Goal: Transaction & Acquisition: Book appointment/travel/reservation

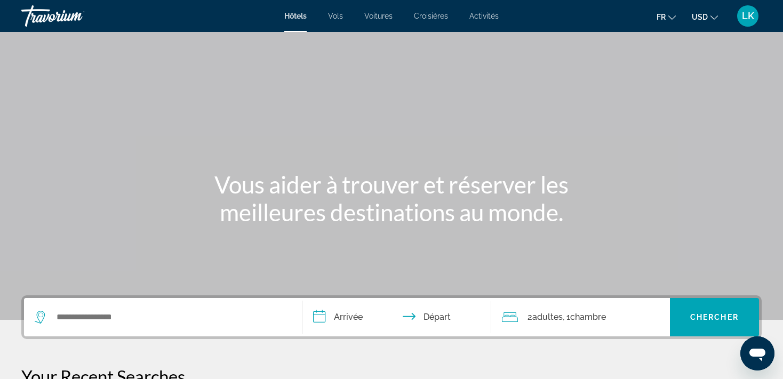
scroll to position [151, 0]
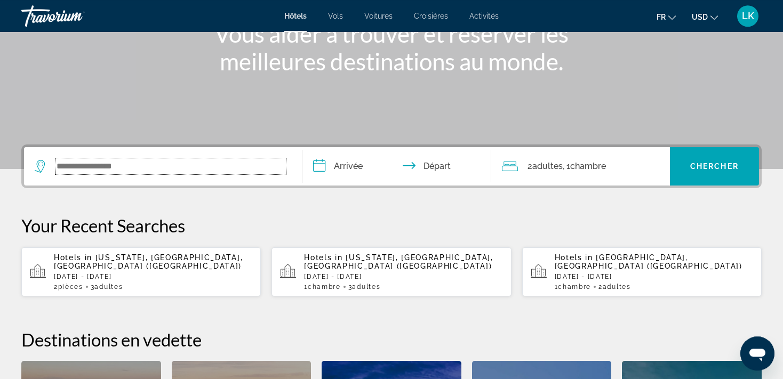
click at [73, 165] on input "Search widget" at bounding box center [170, 166] width 230 height 16
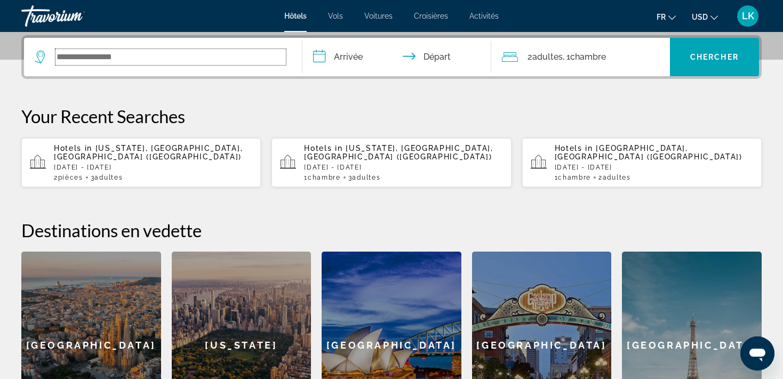
scroll to position [260, 0]
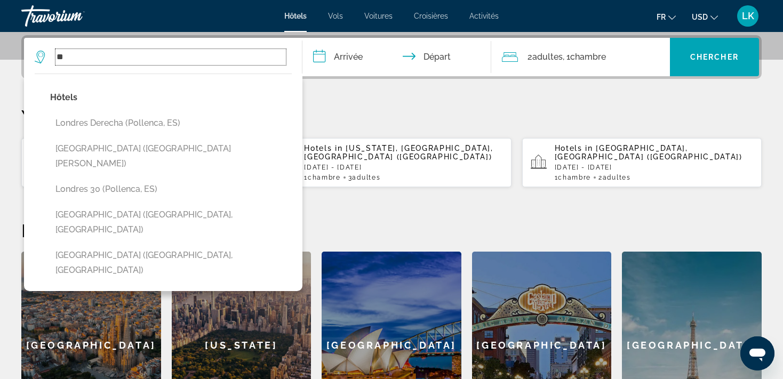
type input "*"
type input "*******"
click at [112, 52] on input "*******" at bounding box center [170, 57] width 230 height 16
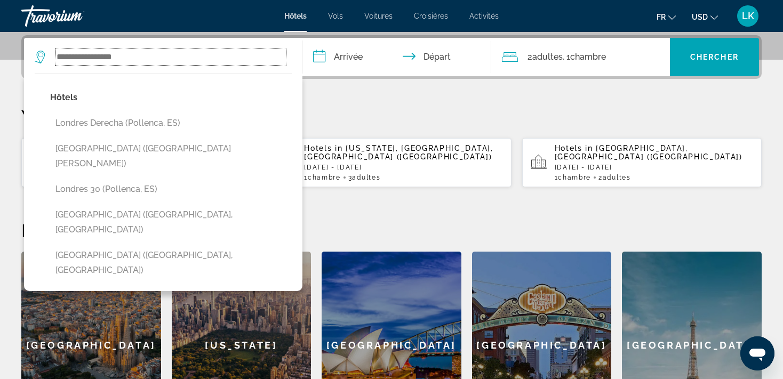
click at [93, 57] on input "Search widget" at bounding box center [170, 57] width 230 height 16
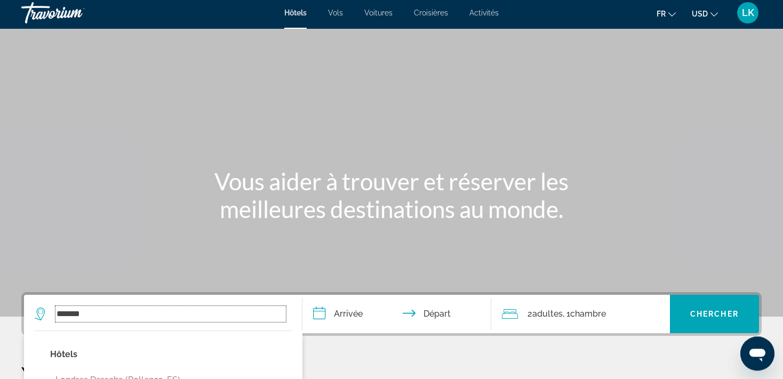
scroll to position [0, 0]
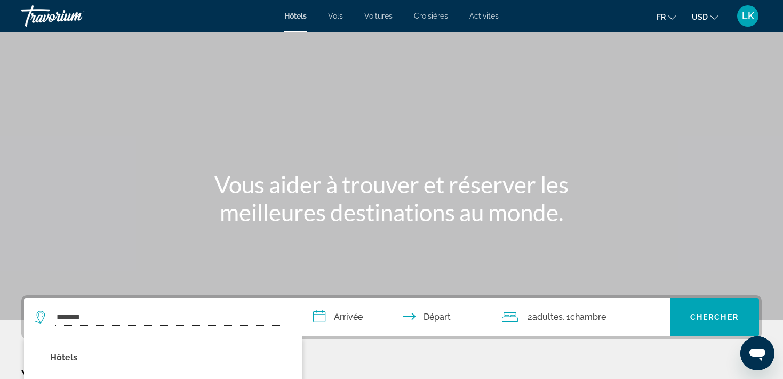
type input "*******"
click at [286, 12] on div "Hôtels Vols Voitures Croisières Activités Hôtels Vols Voitures Croisières Activ…" at bounding box center [391, 16] width 783 height 28
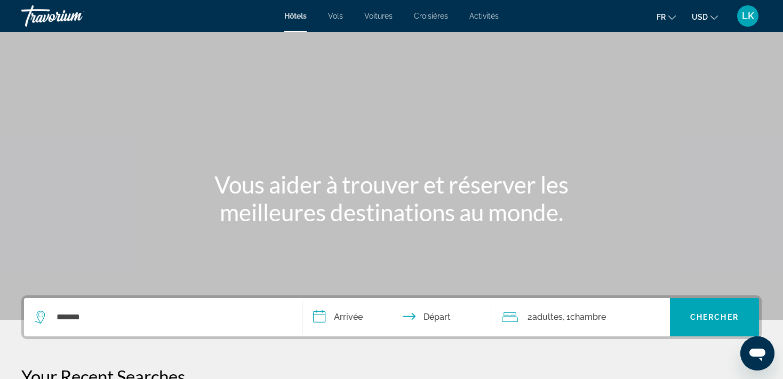
click at [299, 20] on span "Hôtels" at bounding box center [295, 16] width 22 height 9
click at [327, 13] on li "Vols" at bounding box center [335, 16] width 36 height 9
click at [336, 18] on span "Vols" at bounding box center [335, 16] width 15 height 9
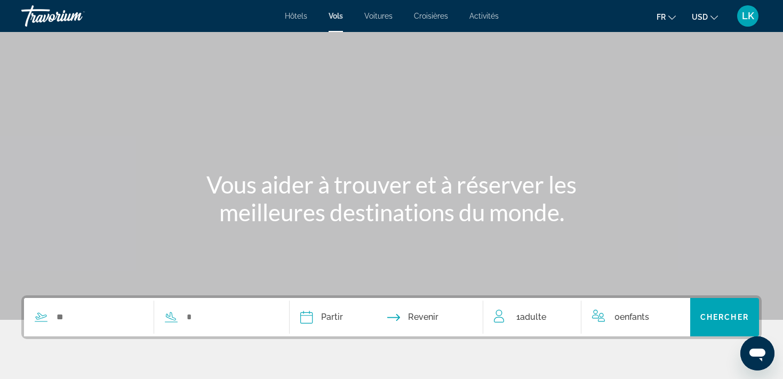
click at [291, 18] on span "Hôtels" at bounding box center [296, 16] width 22 height 9
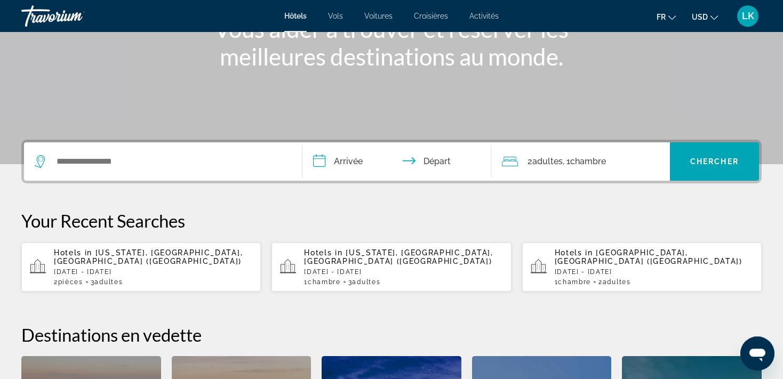
scroll to position [154, 0]
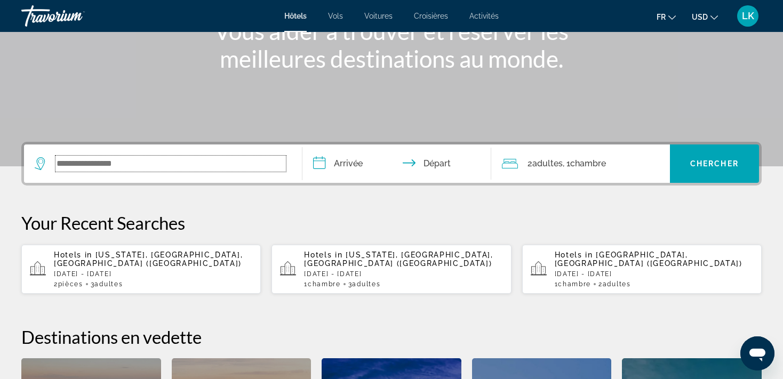
click at [71, 159] on input "Search widget" at bounding box center [170, 164] width 230 height 16
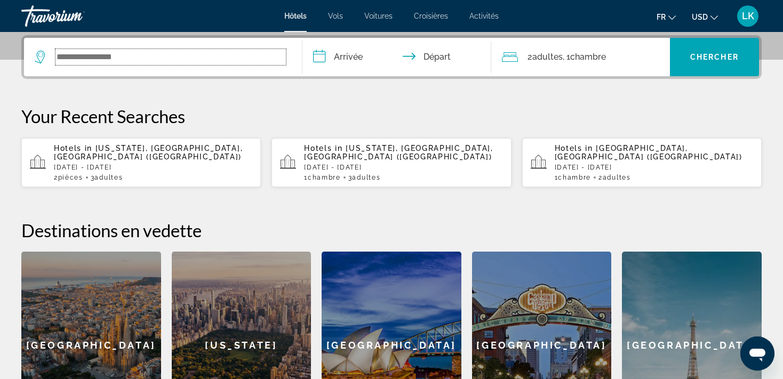
scroll to position [260, 0]
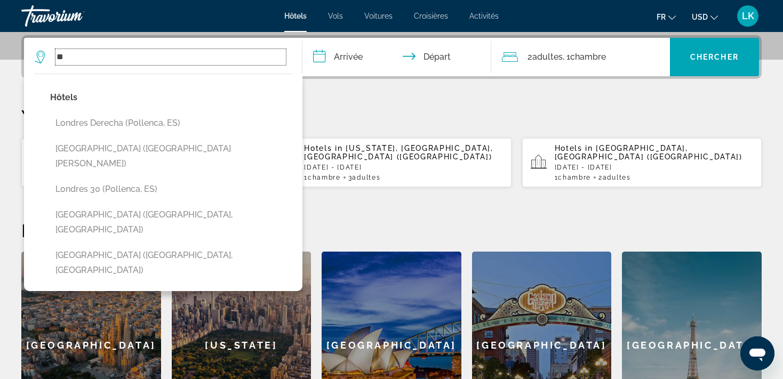
type input "*"
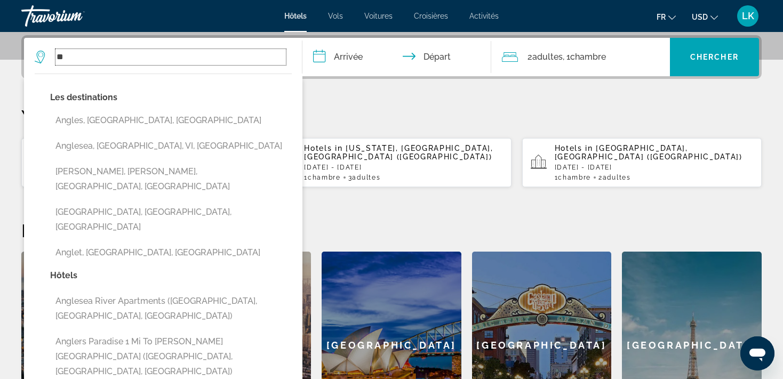
type input "*"
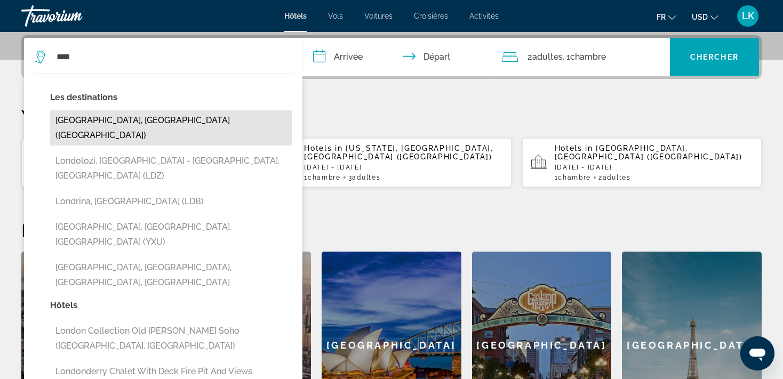
click at [85, 115] on button "[GEOGRAPHIC_DATA], [GEOGRAPHIC_DATA] ([GEOGRAPHIC_DATA])" at bounding box center [171, 127] width 242 height 35
type input "**********"
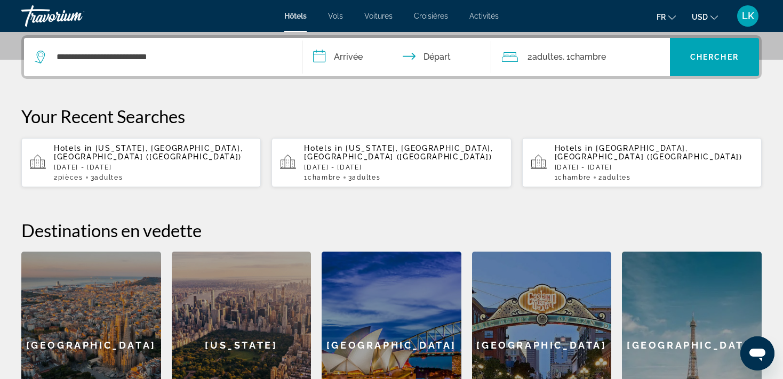
click at [363, 58] on input "**********" at bounding box center [399, 59] width 194 height 42
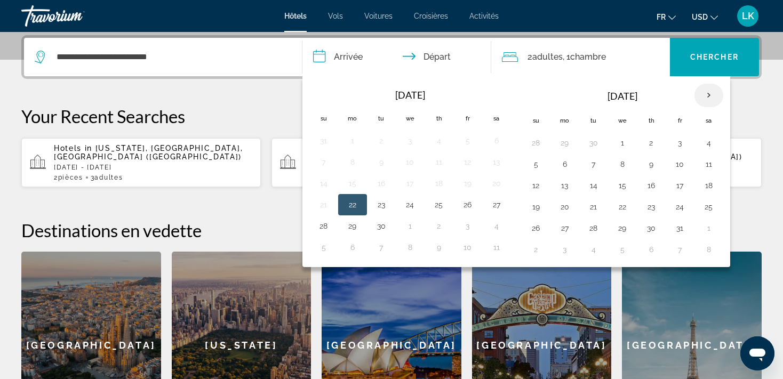
click at [709, 96] on th "Next month" at bounding box center [708, 95] width 29 height 23
click at [676, 164] on button "12" at bounding box center [679, 164] width 17 height 15
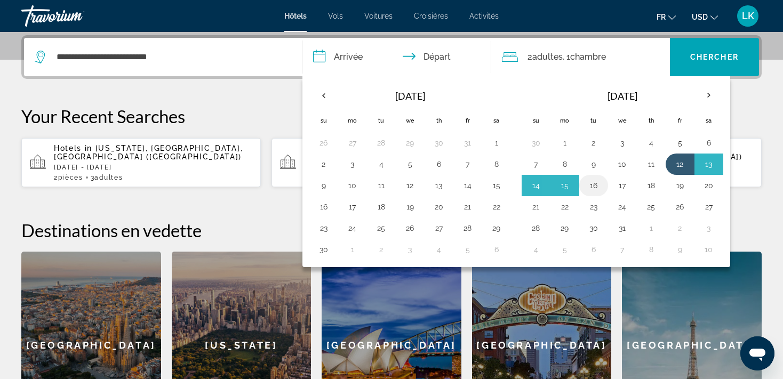
click at [579, 187] on td "16" at bounding box center [593, 185] width 29 height 21
click at [579, 184] on td "16" at bounding box center [593, 185] width 29 height 21
click at [592, 187] on button "16" at bounding box center [593, 185] width 17 height 15
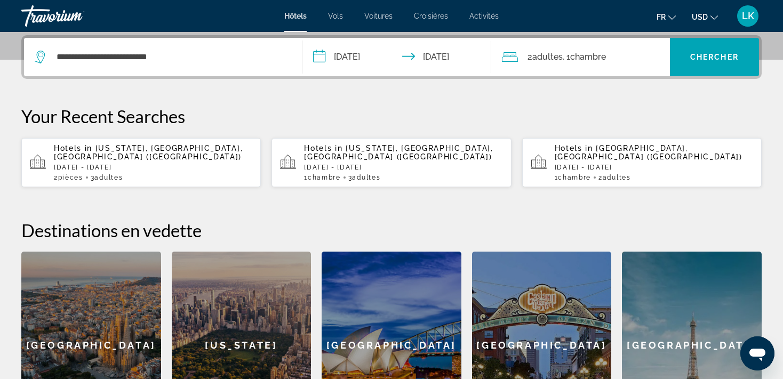
click at [447, 52] on input "**********" at bounding box center [399, 59] width 194 height 42
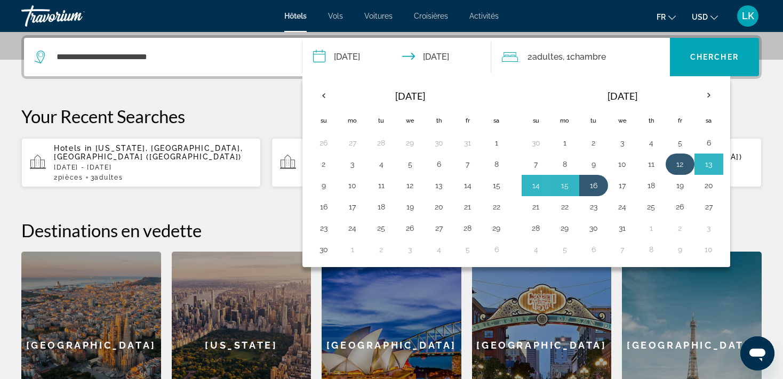
click at [676, 167] on button "12" at bounding box center [679, 164] width 17 height 15
click at [561, 184] on button "15" at bounding box center [564, 185] width 17 height 15
type input "**********"
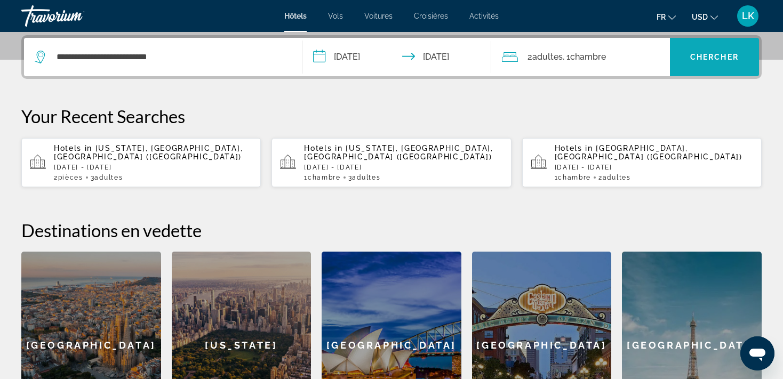
click at [732, 58] on span "Chercher" at bounding box center [714, 57] width 49 height 9
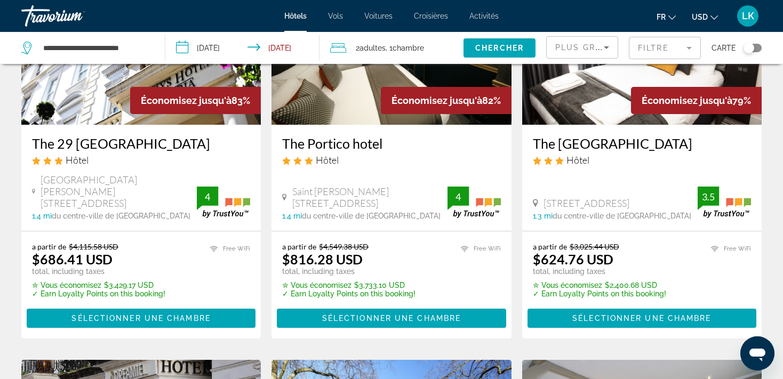
scroll to position [147, 0]
click at [703, 19] on span "USD" at bounding box center [700, 17] width 16 height 9
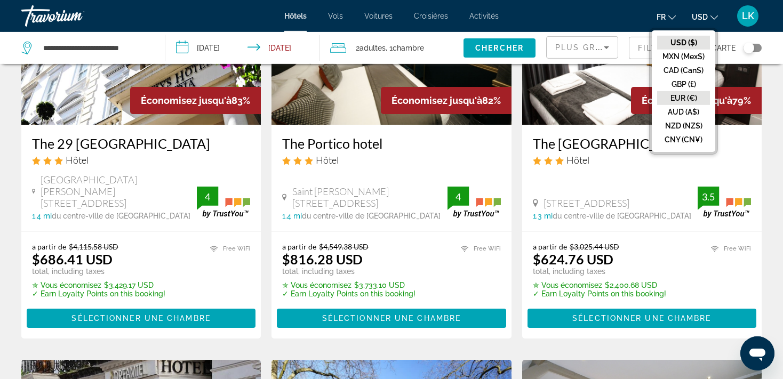
click at [680, 99] on button "EUR (€)" at bounding box center [683, 98] width 53 height 14
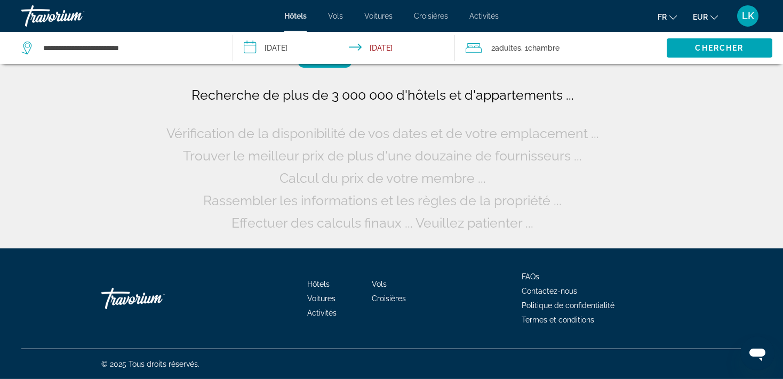
scroll to position [0, 0]
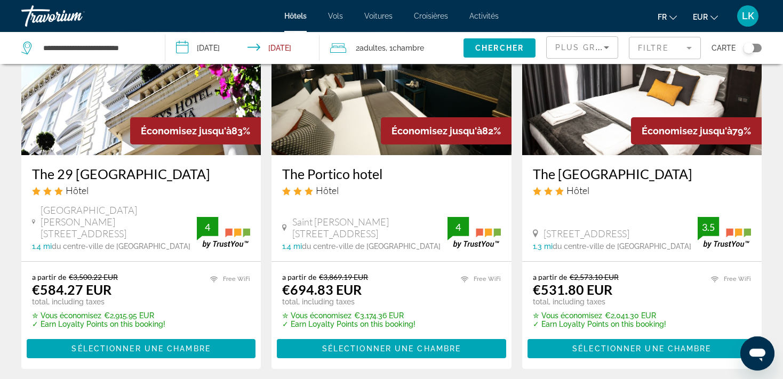
scroll to position [119, 0]
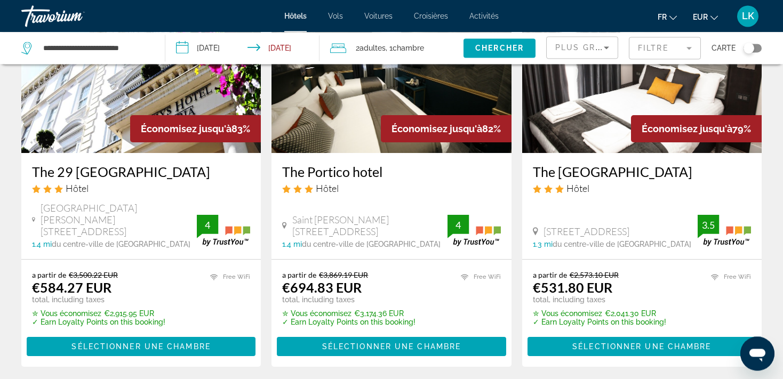
click at [31, 304] on div "a partir de €3,500.22 EUR €584.27 EUR total, including taxes ✮ Vous économisez …" at bounding box center [140, 313] width 239 height 107
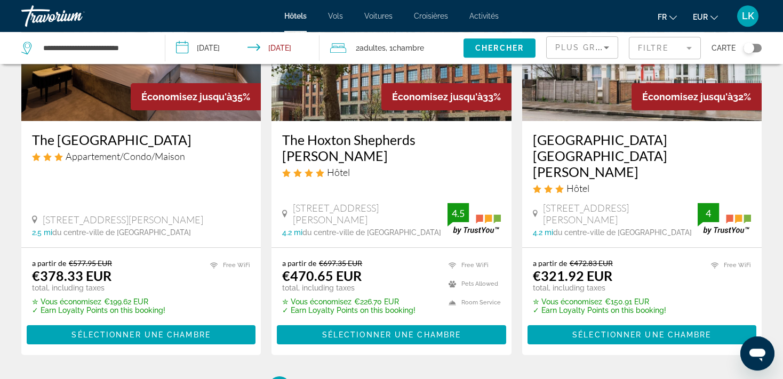
scroll to position [1502, 0]
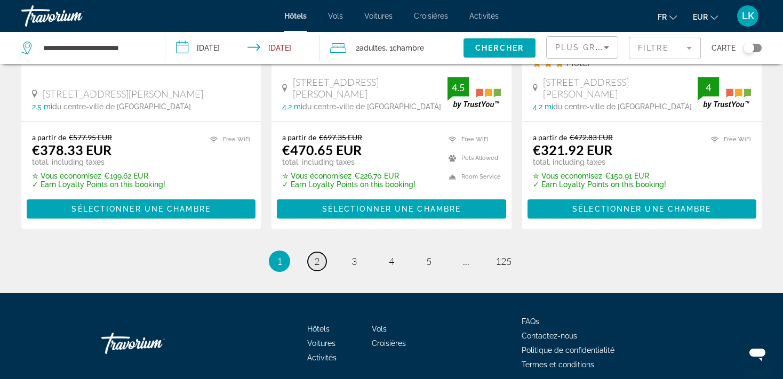
click at [318, 255] on span "2" at bounding box center [316, 261] width 5 height 12
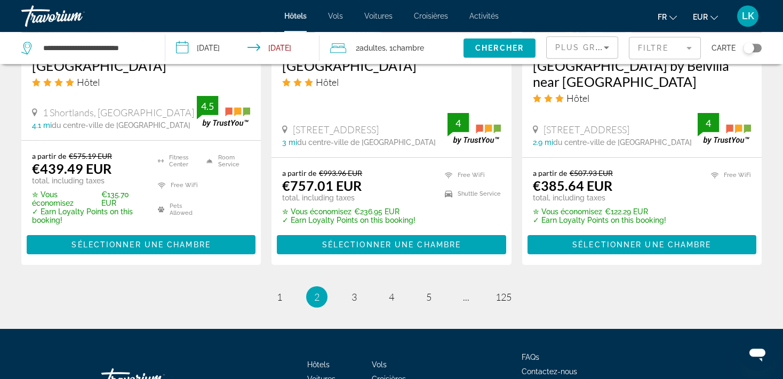
scroll to position [1485, 0]
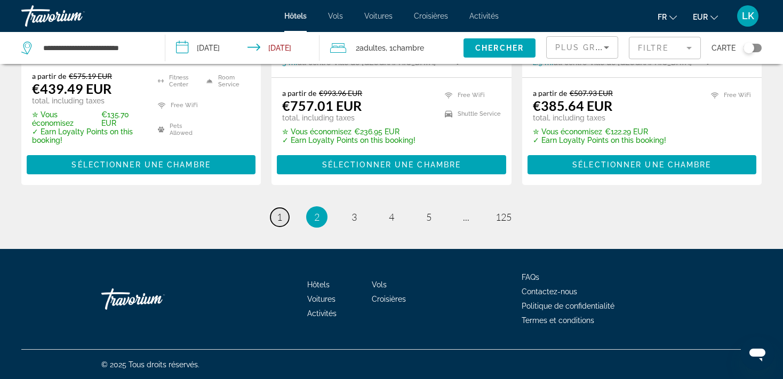
click at [282, 219] on span "1" at bounding box center [279, 217] width 5 height 12
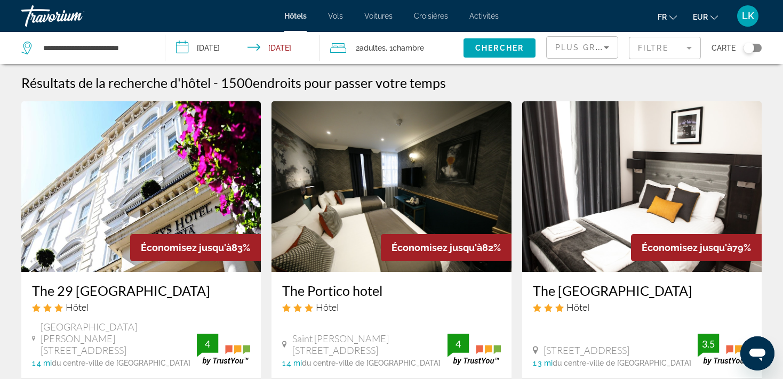
click at [681, 44] on mat-form-field "Filtre" at bounding box center [665, 48] width 72 height 22
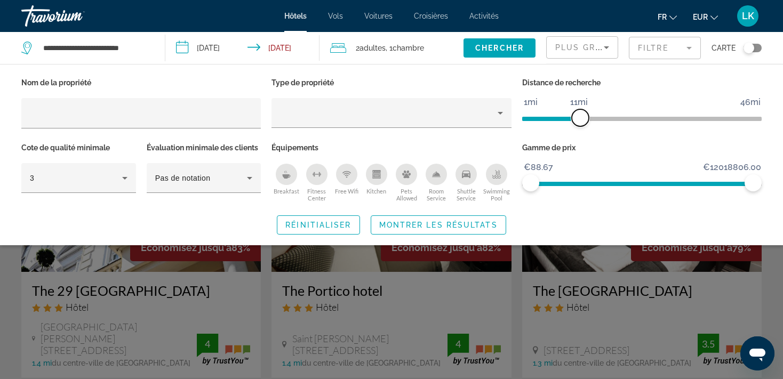
drag, startPoint x: 670, startPoint y: 120, endPoint x: 582, endPoint y: 113, distance: 88.2
drag, startPoint x: 579, startPoint y: 120, endPoint x: 601, endPoint y: 124, distance: 22.7
click at [601, 124] on span "ngx-slider" at bounding box center [599, 117] width 17 height 17
click at [404, 227] on span "Montrer les résultats" at bounding box center [438, 225] width 118 height 9
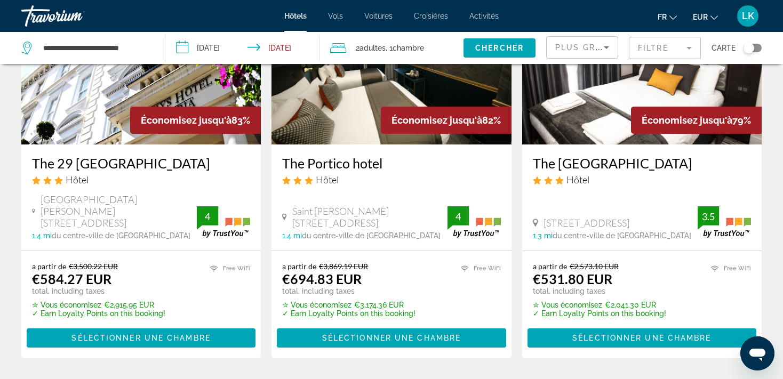
scroll to position [121, 0]
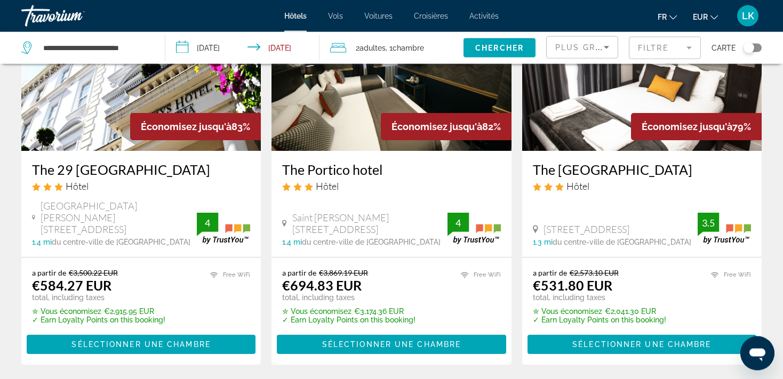
click at [384, 47] on span "Adultes" at bounding box center [372, 48] width 26 height 9
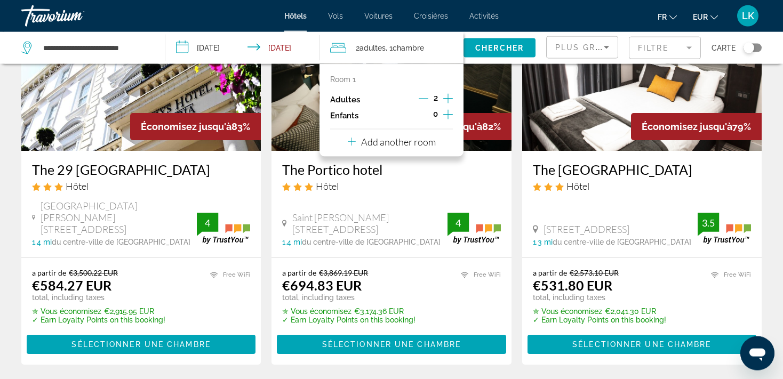
click at [425, 97] on icon "Decrement adults" at bounding box center [424, 99] width 10 height 10
click at [497, 50] on span "Chercher" at bounding box center [499, 48] width 49 height 9
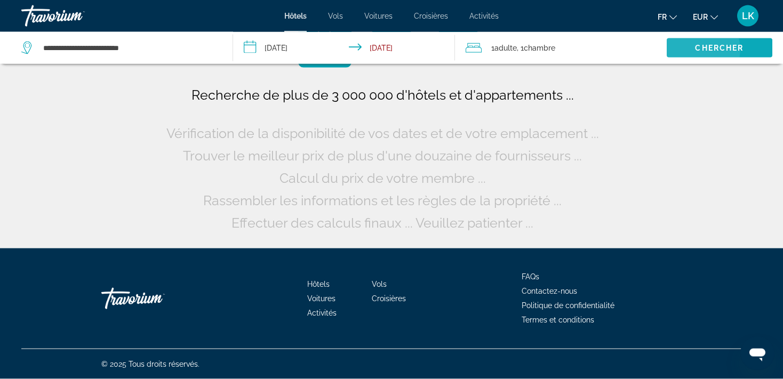
scroll to position [0, 0]
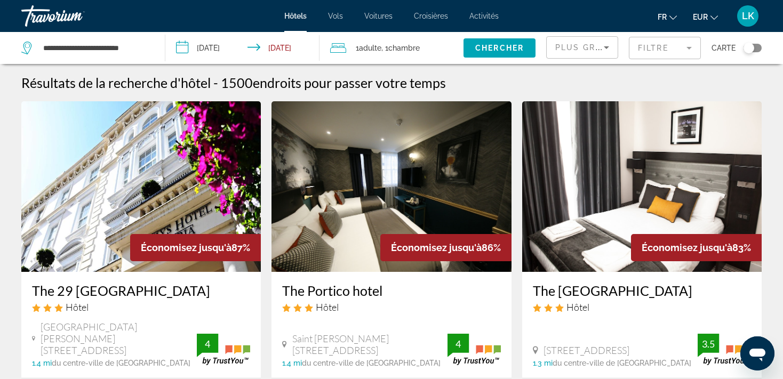
click at [395, 49] on span "Chambre" at bounding box center [403, 48] width 31 height 9
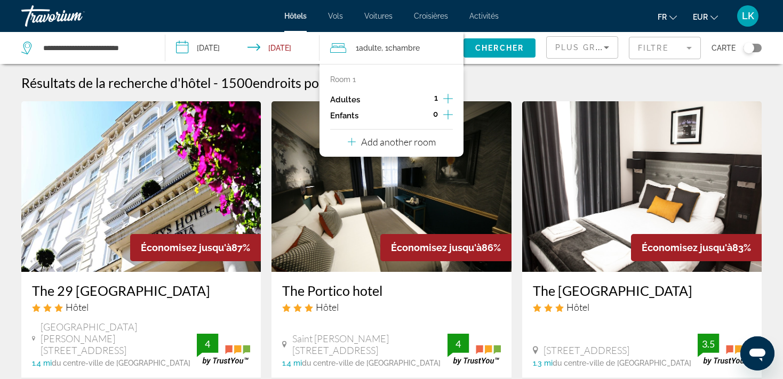
click at [445, 99] on icon "Increment adults" at bounding box center [448, 98] width 10 height 13
click at [419, 97] on icon "Decrement adults" at bounding box center [424, 99] width 10 height 10
click at [453, 95] on icon "Increment adults" at bounding box center [448, 98] width 10 height 13
click at [487, 54] on span "Search widget" at bounding box center [499, 48] width 72 height 26
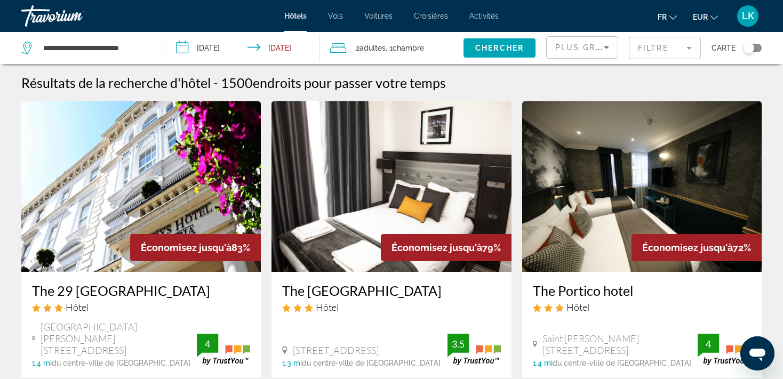
click at [755, 49] on div "Toggle map" at bounding box center [752, 48] width 18 height 9
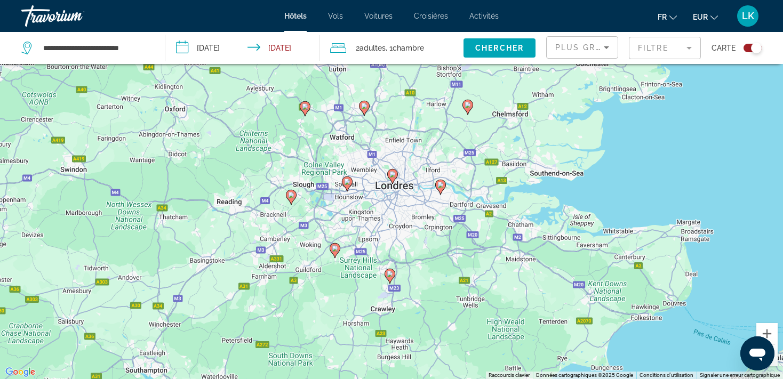
click at [405, 184] on div "Pour activer le glissement avec le clavier, appuyez sur Alt+Entrée. Une fois ce…" at bounding box center [391, 189] width 783 height 379
click at [748, 49] on div "Toggle map" at bounding box center [752, 48] width 18 height 9
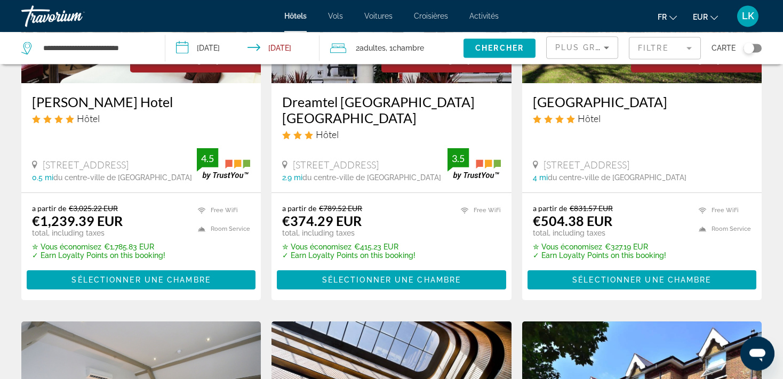
scroll to position [597, 0]
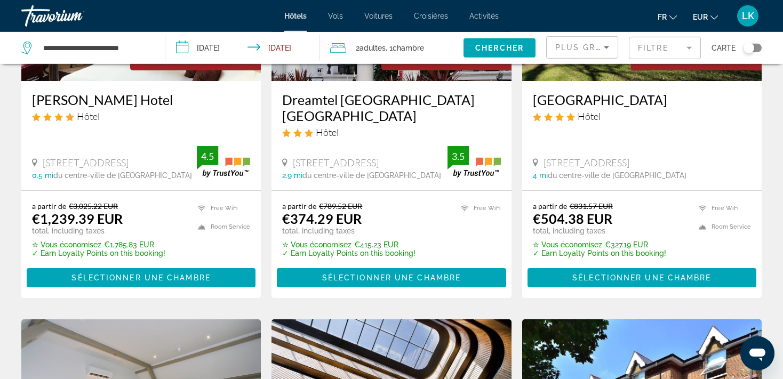
click at [592, 54] on div "Plus grandes économies" at bounding box center [582, 52] width 54 height 30
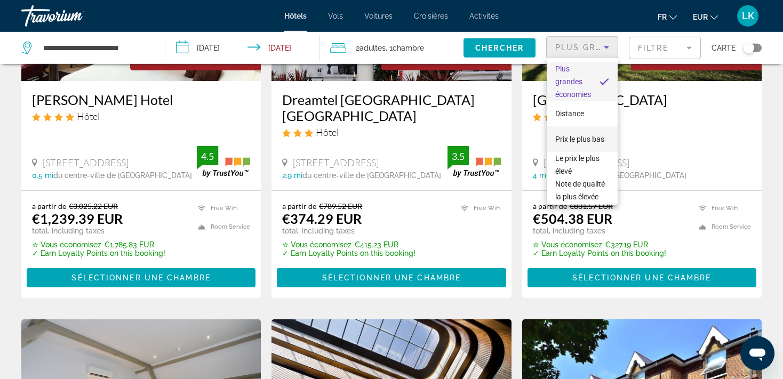
click at [577, 138] on span "Prix le plus bas" at bounding box center [579, 139] width 49 height 13
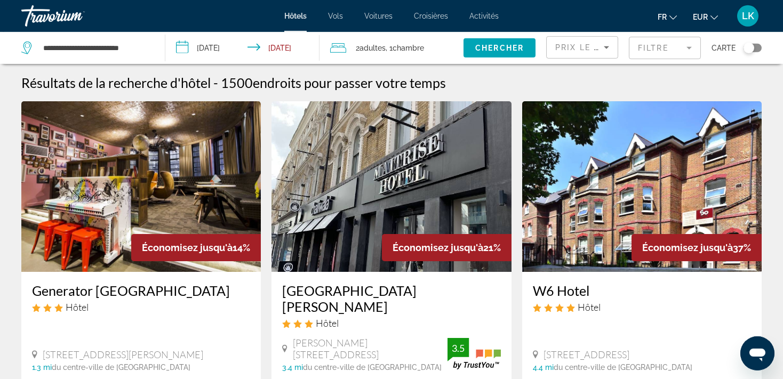
click at [681, 47] on mat-form-field "Filtre" at bounding box center [665, 48] width 72 height 22
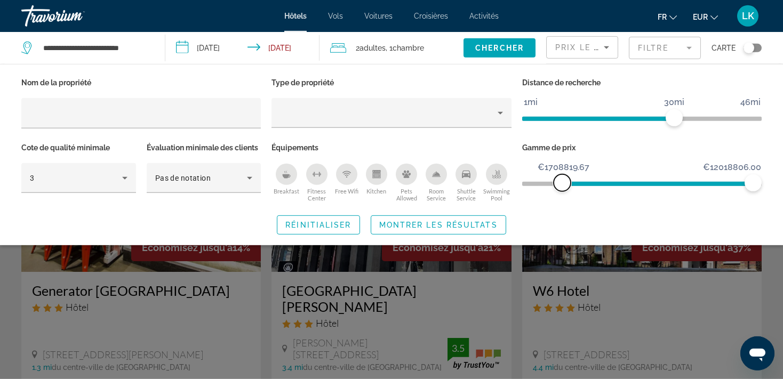
drag, startPoint x: 535, startPoint y: 186, endPoint x: 562, endPoint y: 185, distance: 27.2
click at [562, 185] on span "ngx-slider" at bounding box center [561, 182] width 17 height 17
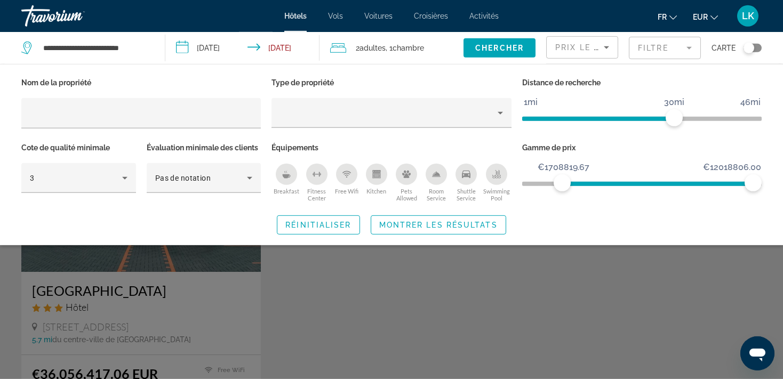
click at [618, 271] on div "Search widget" at bounding box center [391, 269] width 783 height 219
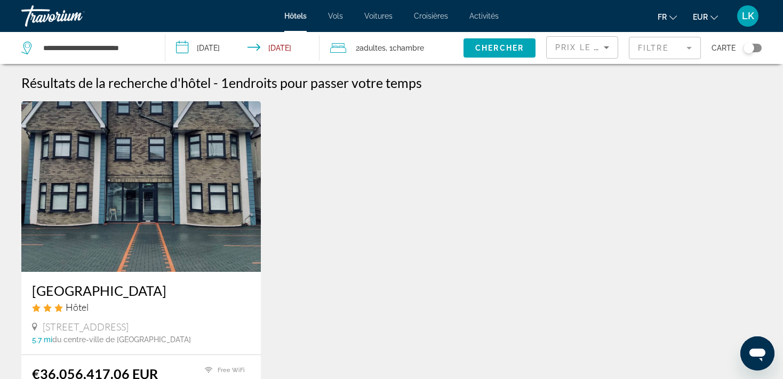
click at [661, 49] on mat-form-field "Filtre" at bounding box center [665, 48] width 72 height 22
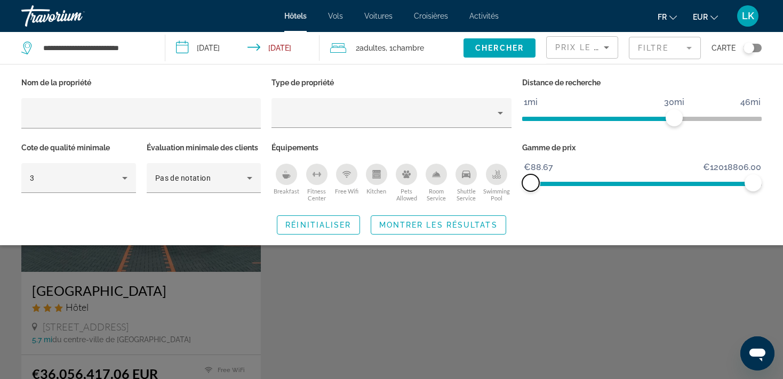
drag, startPoint x: 560, startPoint y: 175, endPoint x: 501, endPoint y: 172, distance: 59.3
click at [501, 172] on div "Nom de la propriété Type de propriété Distance de recherche 1mi 46mi 30mi Cote …" at bounding box center [391, 140] width 751 height 130
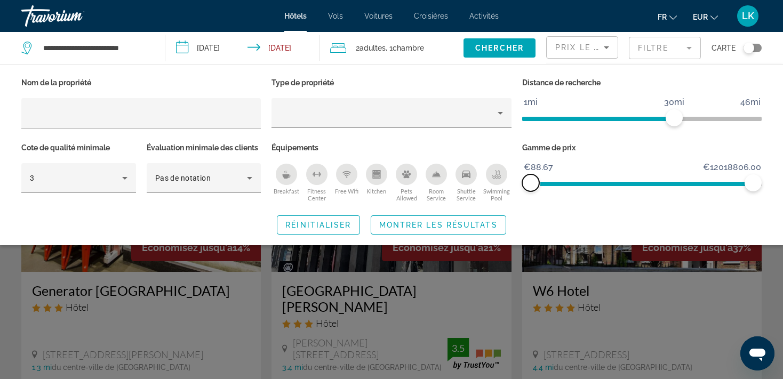
drag, startPoint x: 524, startPoint y: 180, endPoint x: 515, endPoint y: 182, distance: 9.2
click at [515, 182] on div "Nom de la propriété Type de propriété Distance de recherche 1mi 46mi 30mi Cote …" at bounding box center [391, 140] width 751 height 130
click at [751, 191] on div "Gamme de prix €88.67 €12018806.00 €88.67 €12018806.00" at bounding box center [642, 172] width 250 height 65
drag, startPoint x: 751, startPoint y: 187, endPoint x: 653, endPoint y: 187, distance: 97.6
click at [665, 187] on span "ngx-slider-max" at bounding box center [673, 182] width 17 height 17
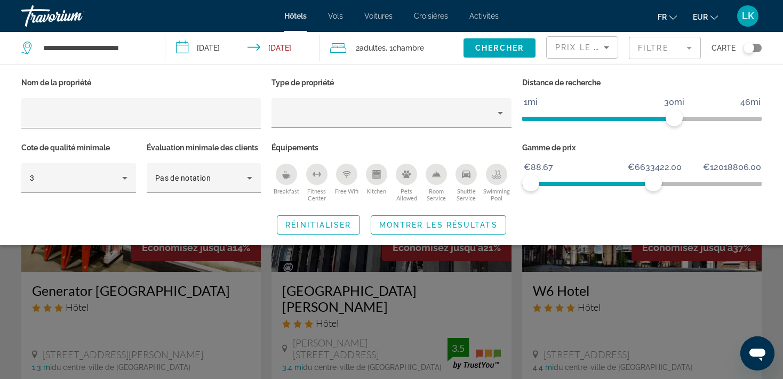
click at [587, 182] on span "ngx-slider" at bounding box center [591, 184] width 123 height 4
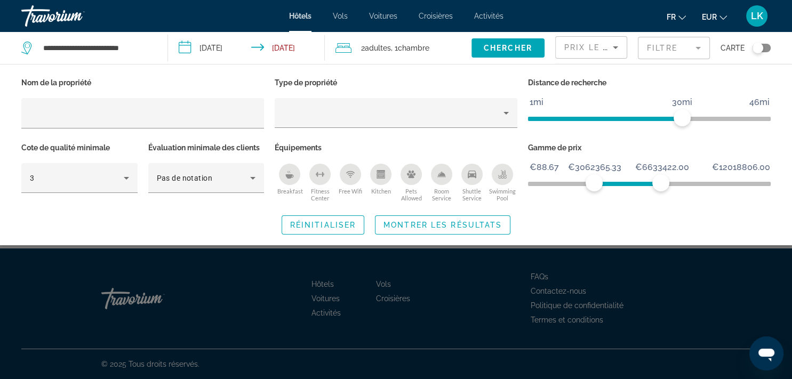
click at [599, 173] on span "ngx-slider" at bounding box center [627, 181] width 67 height 17
drag, startPoint x: 593, startPoint y: 185, endPoint x: 517, endPoint y: 177, distance: 77.2
click at [517, 177] on div "Nom de la propriété Type de propriété Distance de recherche 1mi 46mi 30mi Cote …" at bounding box center [396, 140] width 760 height 130
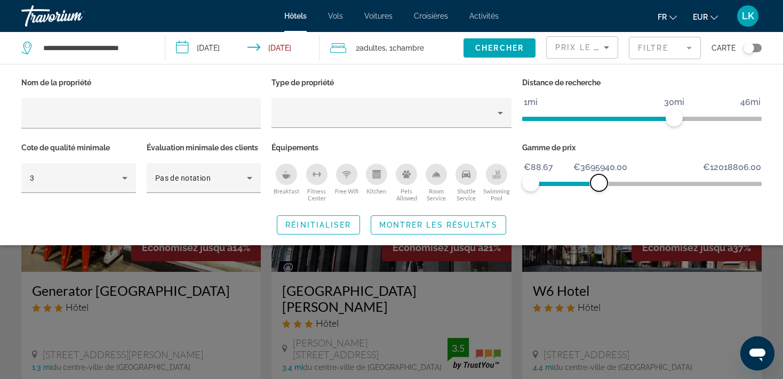
drag, startPoint x: 654, startPoint y: 186, endPoint x: 599, endPoint y: 184, distance: 55.5
click at [599, 184] on span "ngx-slider-max" at bounding box center [598, 182] width 17 height 17
drag, startPoint x: 679, startPoint y: 117, endPoint x: 598, endPoint y: 114, distance: 80.6
click at [598, 114] on span "ngx-slider" at bounding box center [599, 117] width 17 height 17
click at [427, 219] on span "Search widget" at bounding box center [438, 225] width 134 height 26
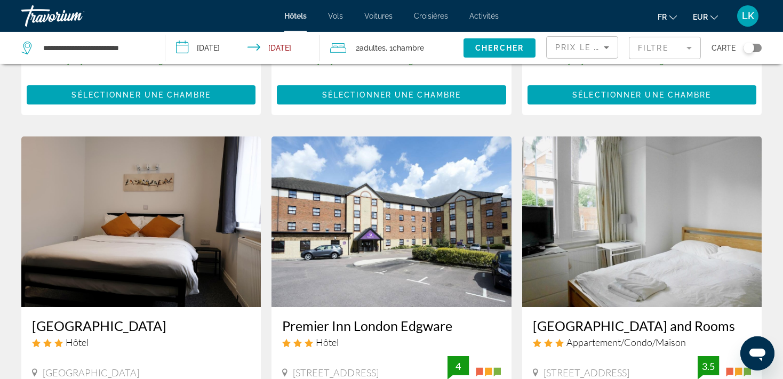
scroll to position [488, 0]
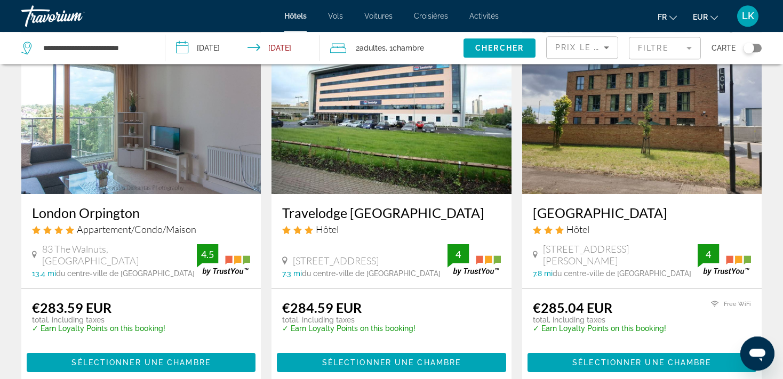
click at [667, 56] on mat-form-field "Filtre" at bounding box center [665, 48] width 72 height 22
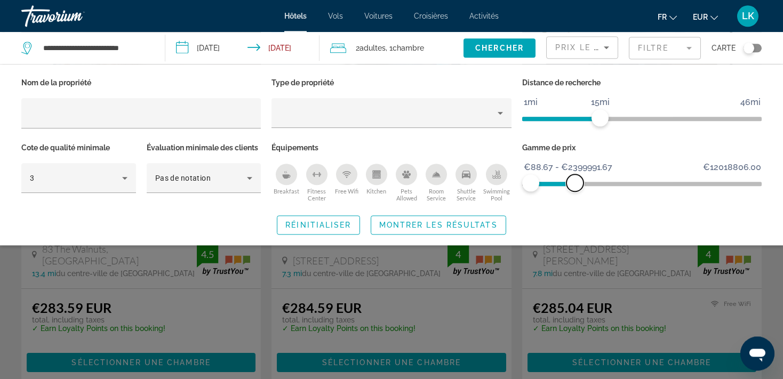
drag, startPoint x: 596, startPoint y: 180, endPoint x: 575, endPoint y: 179, distance: 21.3
click at [575, 179] on span "ngx-slider-max" at bounding box center [574, 182] width 17 height 17
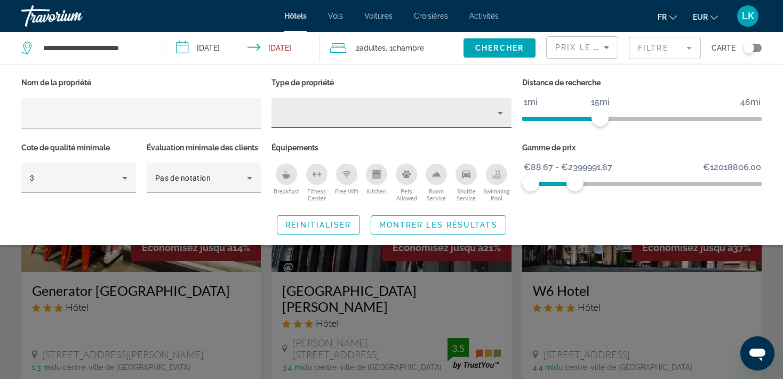
click at [283, 127] on div "Hotel Filters" at bounding box center [391, 113] width 222 height 30
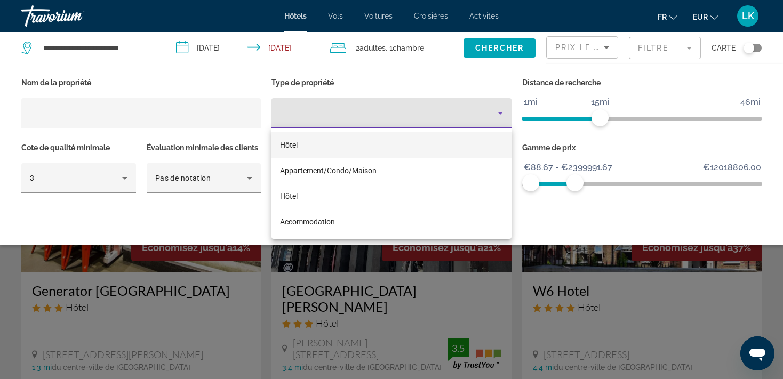
click at [296, 145] on span "Hôtel" at bounding box center [289, 145] width 18 height 9
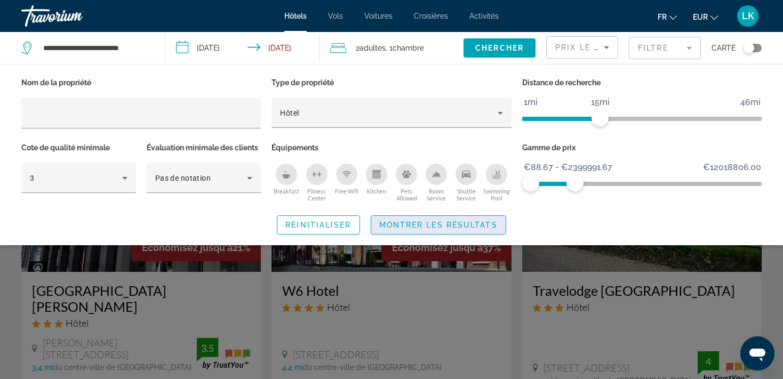
click at [392, 230] on span "Search widget" at bounding box center [438, 225] width 134 height 26
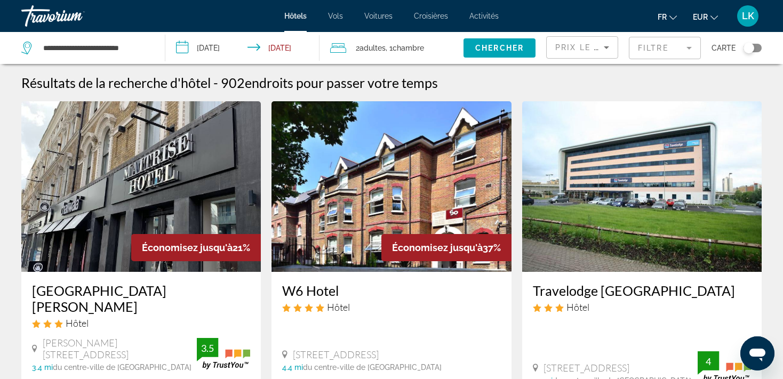
click at [599, 57] on div "Prix le plus bas" at bounding box center [582, 52] width 54 height 30
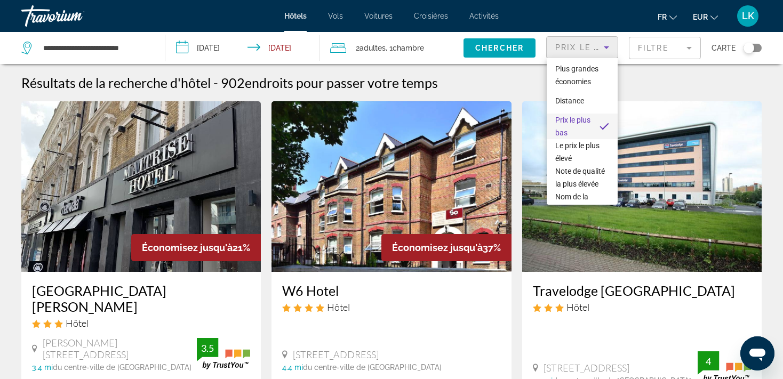
click at [658, 55] on div at bounding box center [391, 189] width 783 height 379
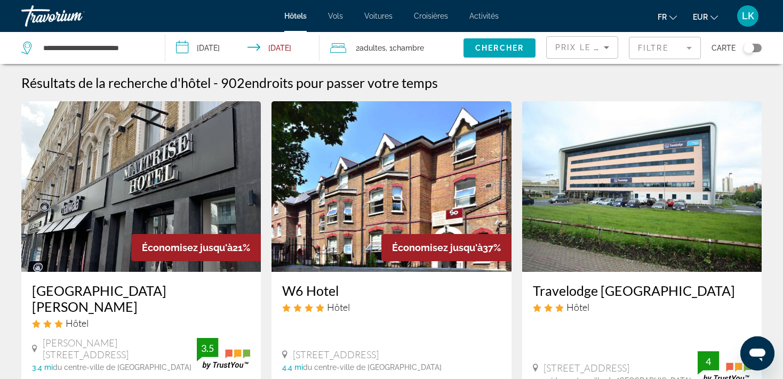
click at [688, 47] on mat-form-field "Filtre" at bounding box center [665, 48] width 72 height 22
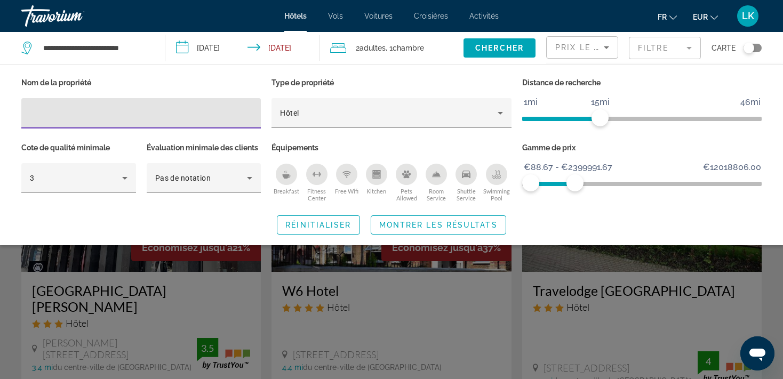
click at [646, 181] on span "ngx-slider" at bounding box center [641, 181] width 239 height 17
click at [175, 116] on input "Hotel Filters" at bounding box center [141, 113] width 222 height 13
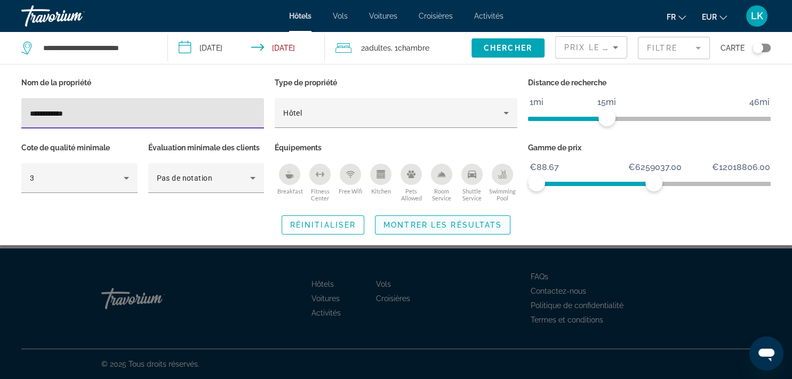
type input "**********"
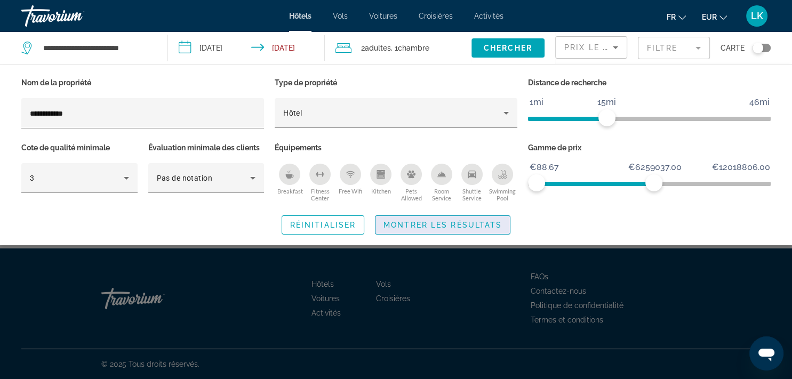
click at [462, 229] on span "Search widget" at bounding box center [442, 225] width 134 height 26
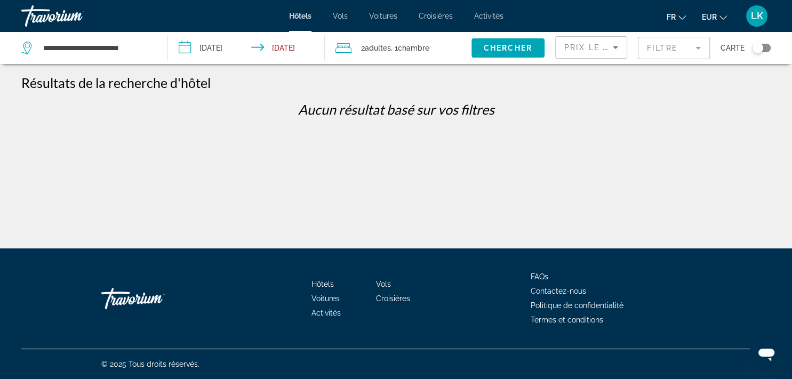
click at [656, 55] on mat-form-field "Filtre" at bounding box center [674, 48] width 72 height 22
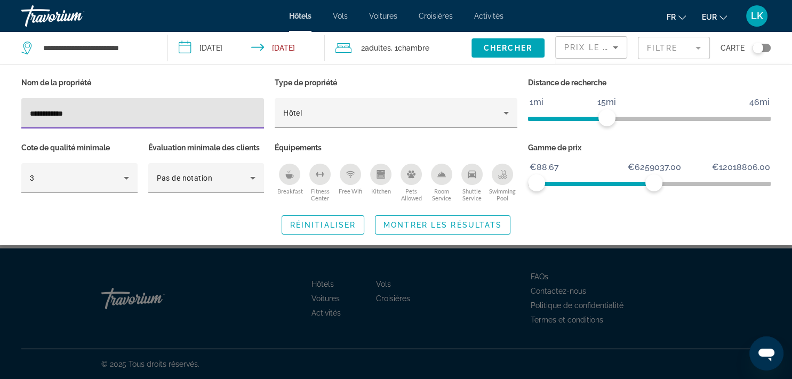
drag, startPoint x: 107, startPoint y: 118, endPoint x: -27, endPoint y: 125, distance: 134.5
click at [30, 120] on input "**********" at bounding box center [143, 113] width 226 height 13
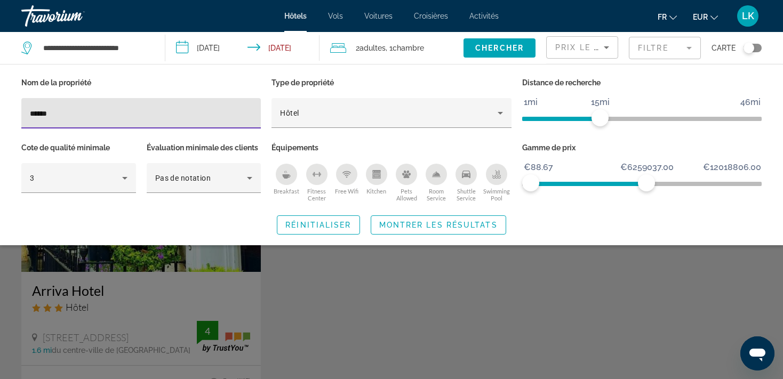
type input "******"
click at [291, 321] on div "Search widget" at bounding box center [391, 269] width 783 height 219
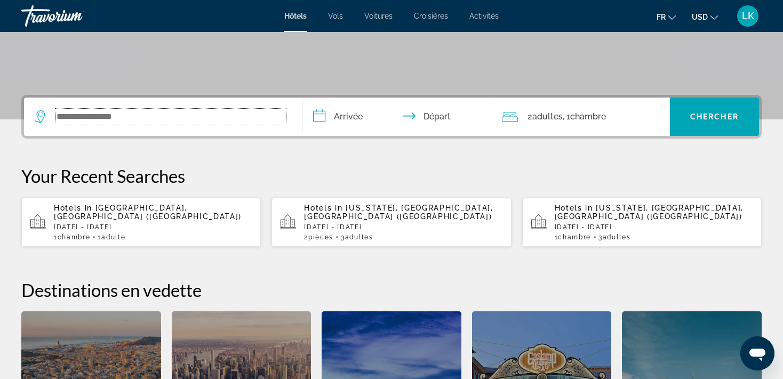
click at [86, 120] on input "Search widget" at bounding box center [170, 117] width 230 height 16
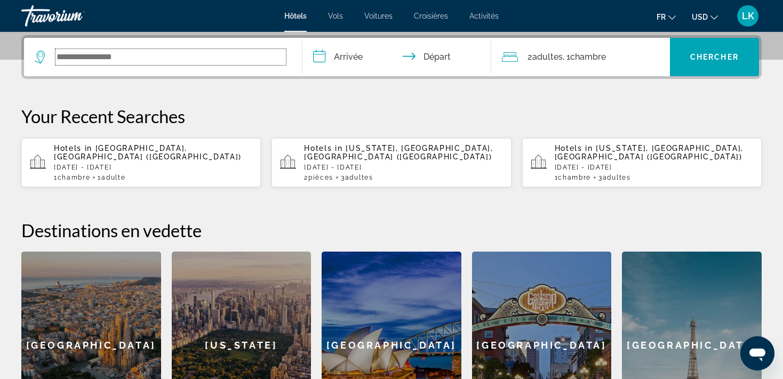
scroll to position [260, 0]
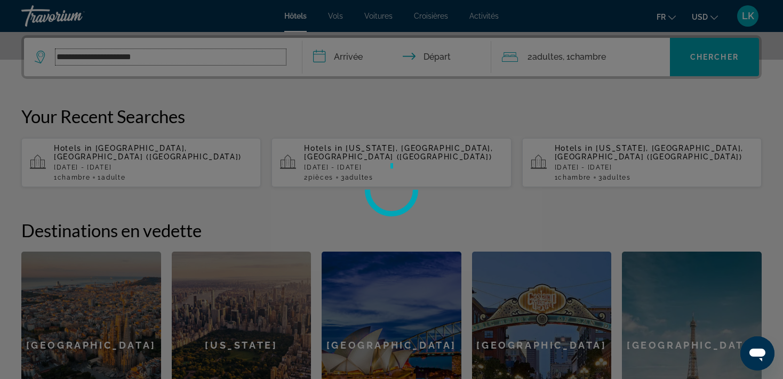
type input "**********"
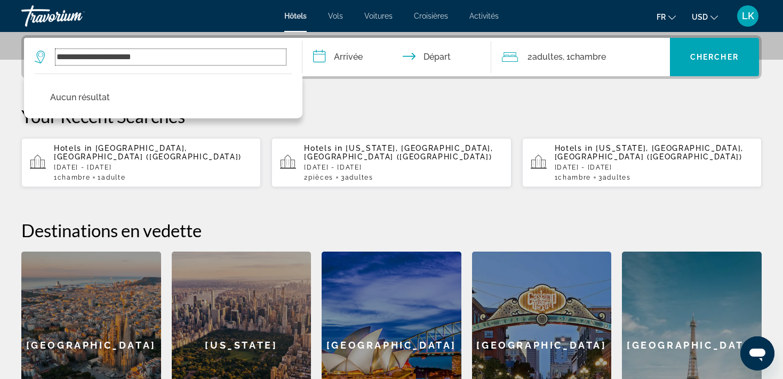
drag, startPoint x: 177, startPoint y: 59, endPoint x: 23, endPoint y: 45, distance: 154.7
click at [197, 59] on input "**********" at bounding box center [170, 57] width 230 height 16
drag, startPoint x: 197, startPoint y: 59, endPoint x: 48, endPoint y: 46, distance: 149.8
click at [55, 49] on input "**********" at bounding box center [170, 57] width 230 height 16
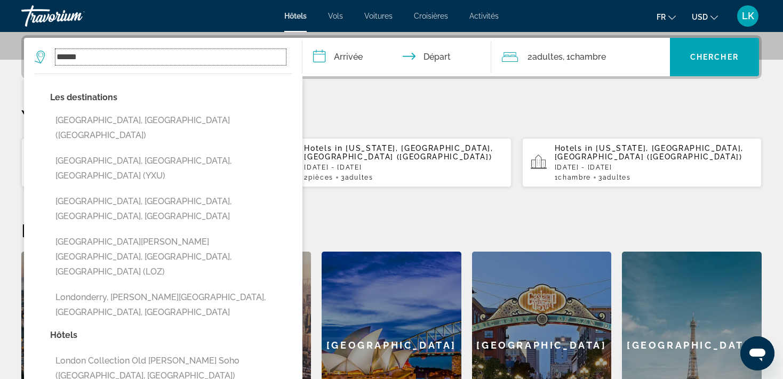
drag, startPoint x: 104, startPoint y: 58, endPoint x: 38, endPoint y: 62, distance: 66.2
click at [55, 62] on input "******" at bounding box center [170, 57] width 230 height 16
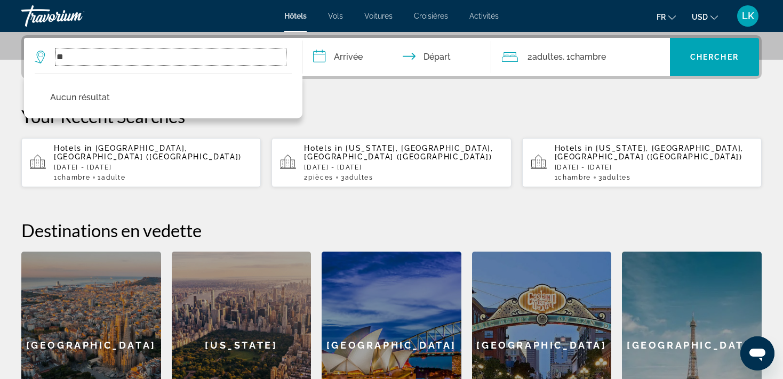
type input "*"
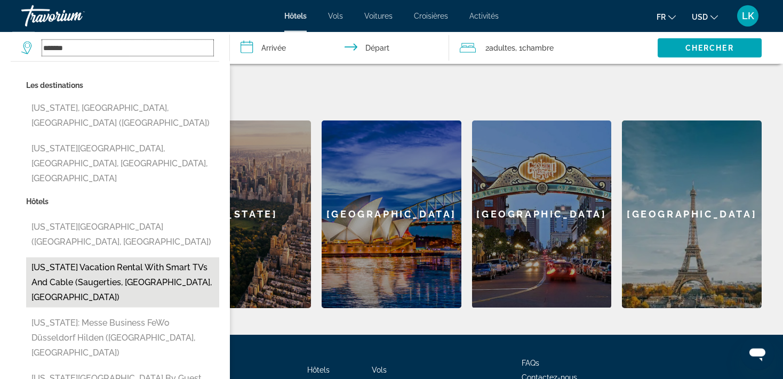
scroll to position [392, 0]
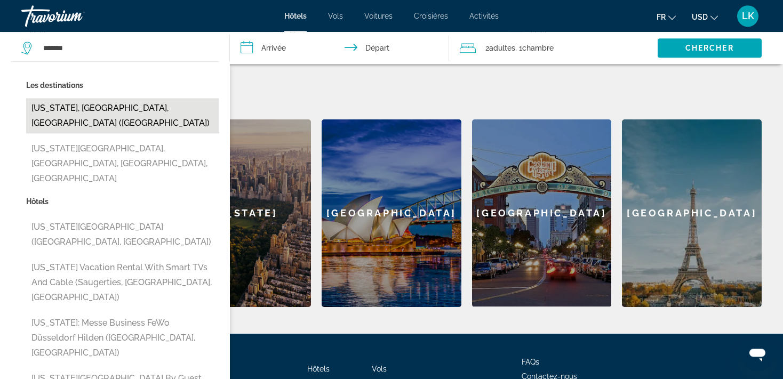
click at [75, 111] on button "[US_STATE], [GEOGRAPHIC_DATA], [GEOGRAPHIC_DATA] ([GEOGRAPHIC_DATA])" at bounding box center [122, 115] width 193 height 35
type input "**********"
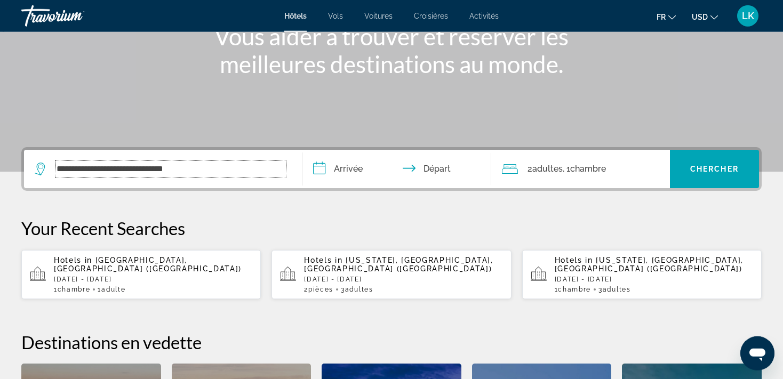
scroll to position [147, 0]
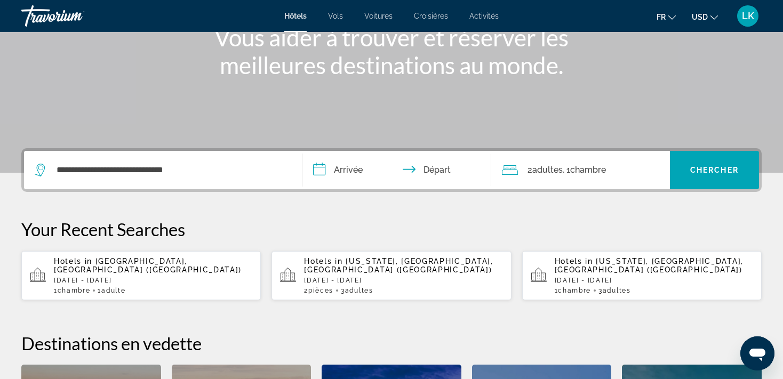
click at [351, 173] on input "**********" at bounding box center [399, 172] width 194 height 42
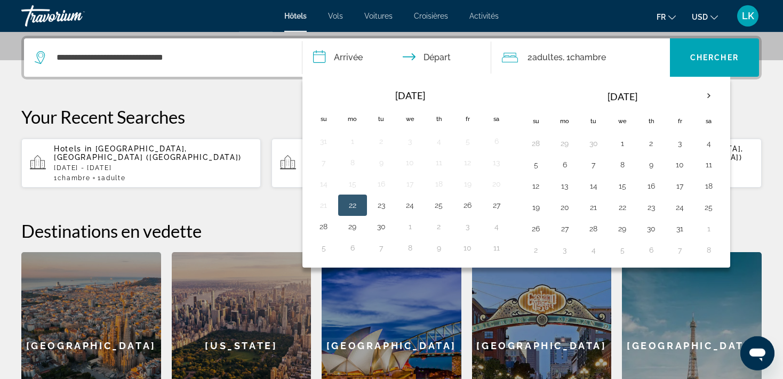
scroll to position [260, 0]
click at [708, 94] on th "Next month" at bounding box center [708, 95] width 29 height 23
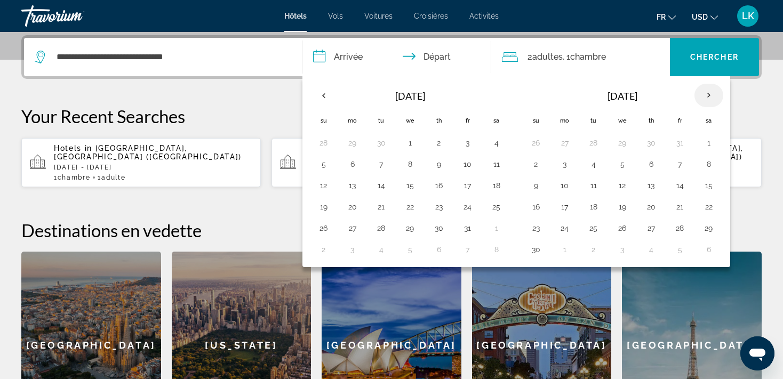
click at [708, 94] on th "Next month" at bounding box center [708, 95] width 29 height 23
click at [707, 165] on button "13" at bounding box center [708, 164] width 17 height 15
click at [695, 98] on th "Next month" at bounding box center [708, 95] width 29 height 23
click at [698, 98] on th "Next month" at bounding box center [708, 95] width 29 height 23
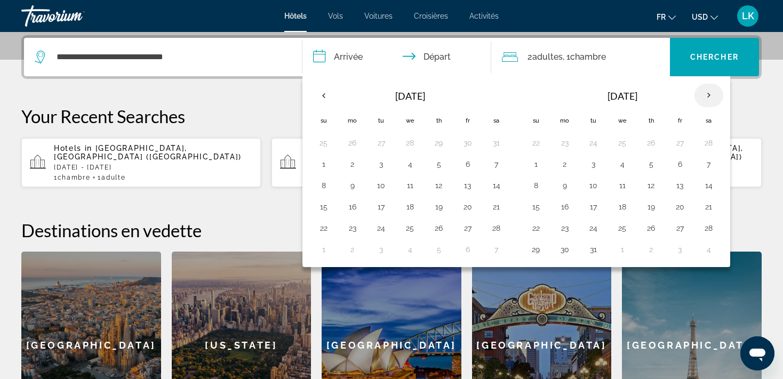
click at [698, 98] on th "Next month" at bounding box center [708, 95] width 29 height 23
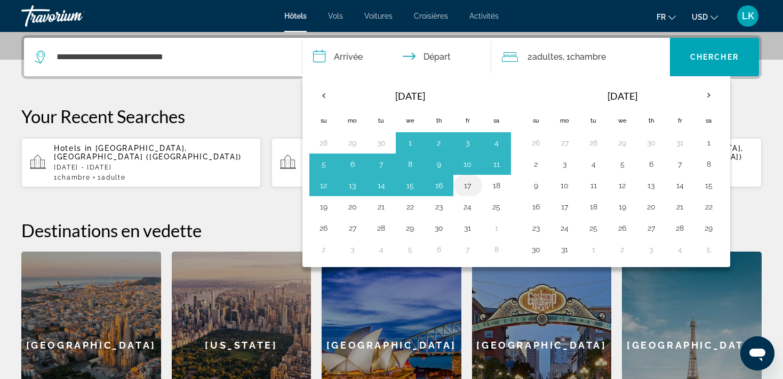
click at [466, 186] on button "17" at bounding box center [467, 185] width 17 height 15
type input "**********"
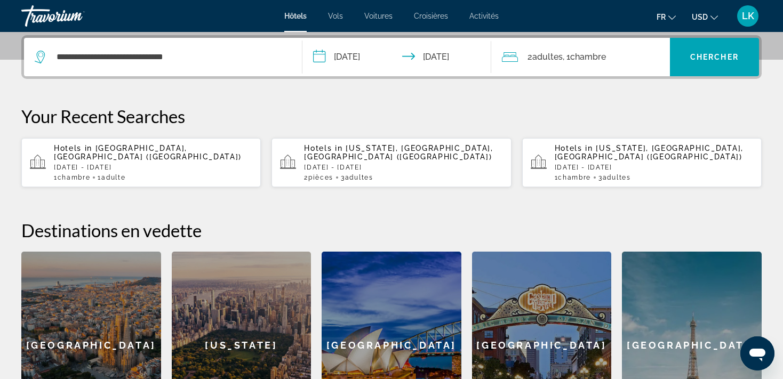
click at [359, 57] on input "**********" at bounding box center [399, 59] width 194 height 42
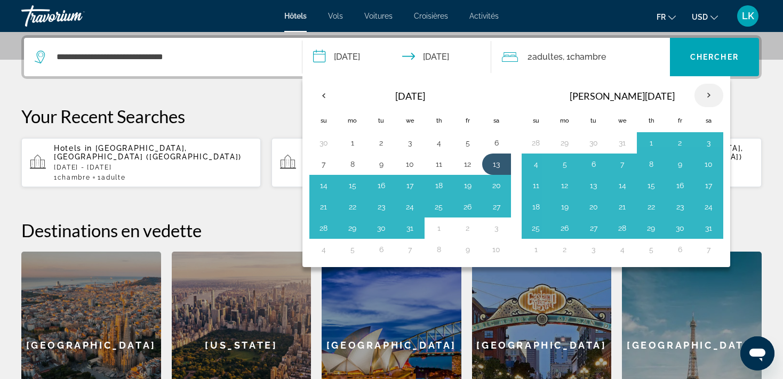
click at [709, 93] on th "Next month" at bounding box center [708, 95] width 29 height 23
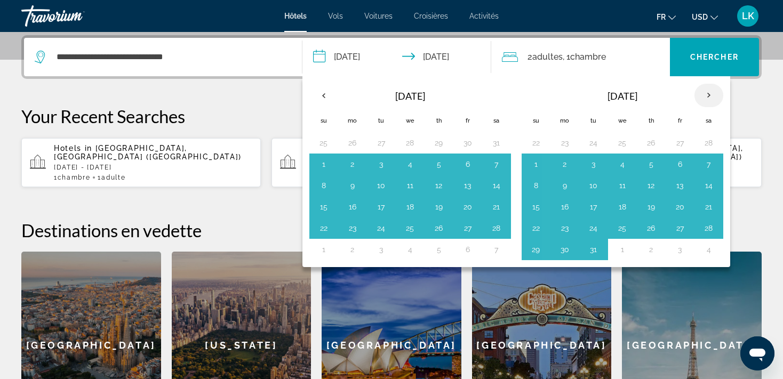
click at [709, 93] on th "Next month" at bounding box center [708, 95] width 29 height 23
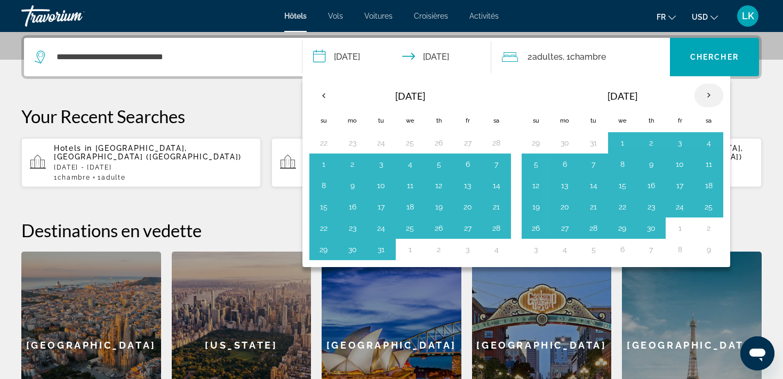
click at [709, 93] on th "Next month" at bounding box center [708, 95] width 29 height 23
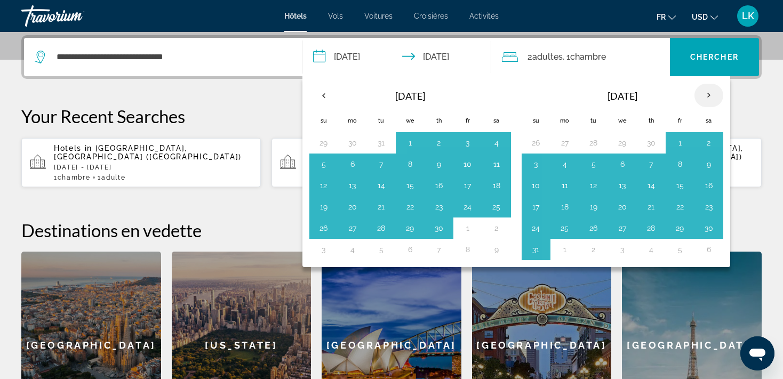
click at [709, 93] on th "Next month" at bounding box center [708, 95] width 29 height 23
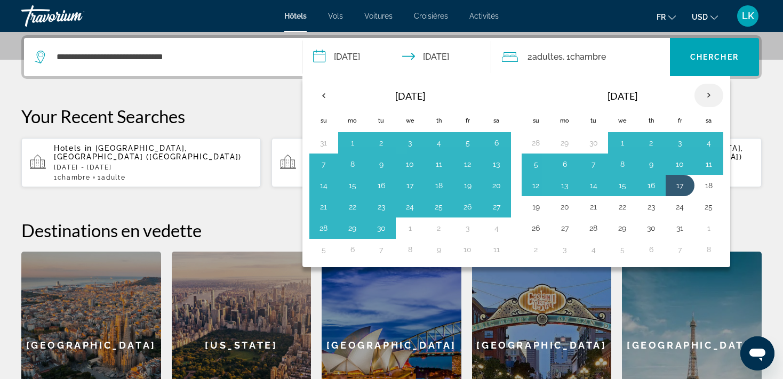
click at [709, 93] on th "Next month" at bounding box center [708, 95] width 29 height 23
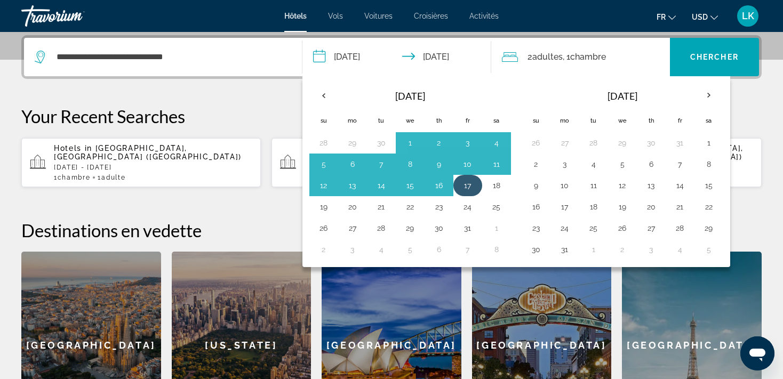
click at [468, 178] on button "17" at bounding box center [467, 185] width 17 height 15
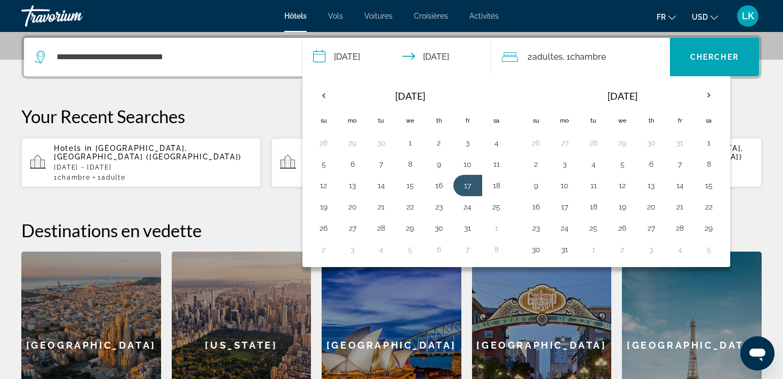
click at [442, 56] on input "**********" at bounding box center [399, 59] width 194 height 42
click at [485, 184] on td "18" at bounding box center [496, 185] width 29 height 21
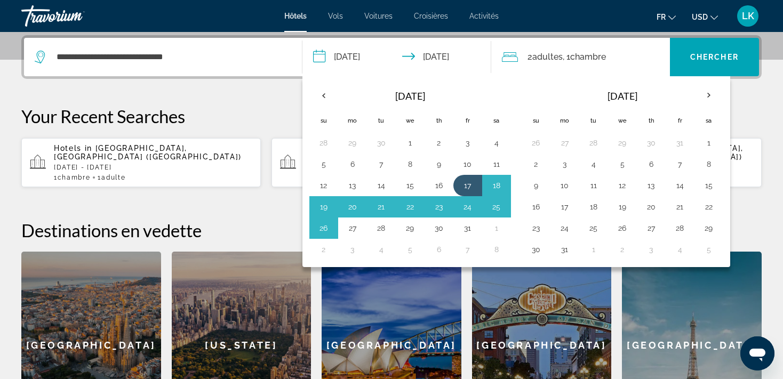
click at [750, 20] on span "LK" at bounding box center [748, 16] width 12 height 11
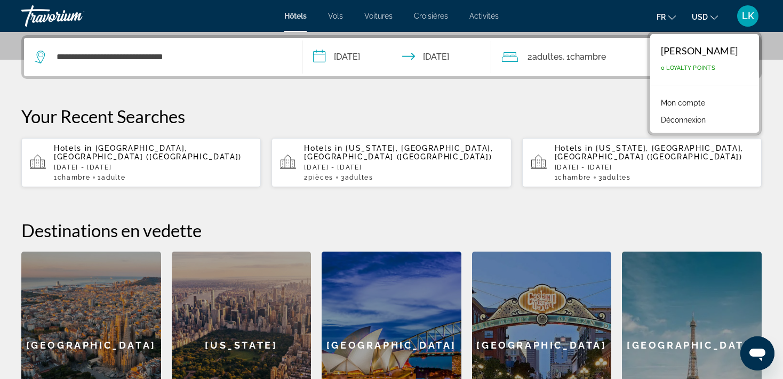
click at [696, 118] on button "Déconnexion" at bounding box center [682, 120] width 55 height 14
